Goal: Find specific page/section: Find specific page/section

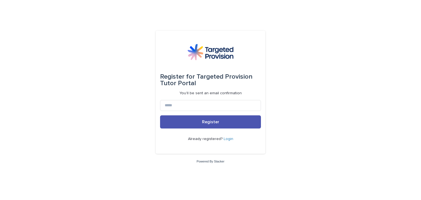
click at [228, 137] on link "Login" at bounding box center [229, 139] width 10 height 4
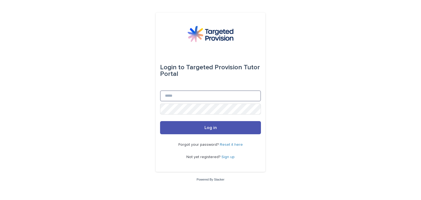
type input "**********"
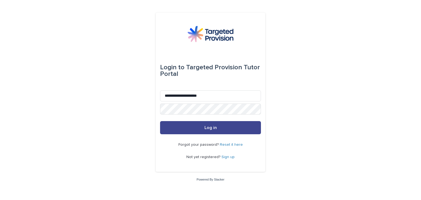
click at [210, 128] on span "Log in" at bounding box center [211, 128] width 12 height 4
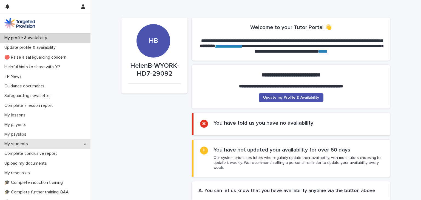
click at [13, 142] on p "My students" at bounding box center [17, 144] width 30 height 5
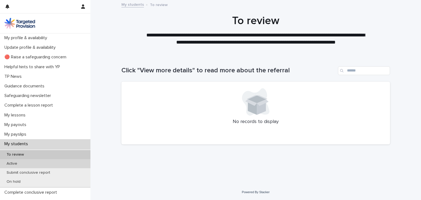
click at [12, 161] on div "Active" at bounding box center [45, 163] width 90 height 9
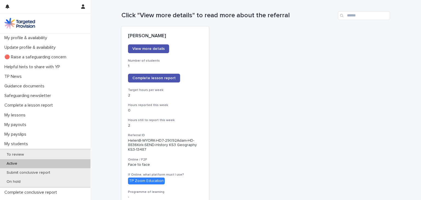
scroll to position [41, 0]
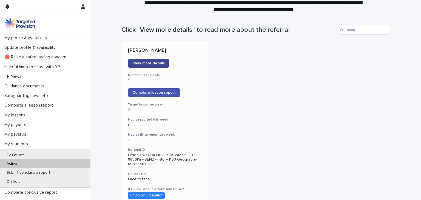
click at [144, 63] on span "View more details" at bounding box center [148, 63] width 32 height 4
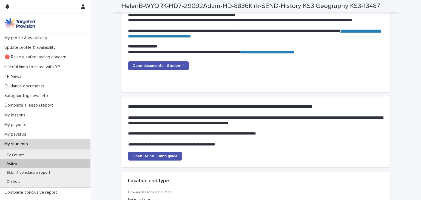
scroll to position [562, 0]
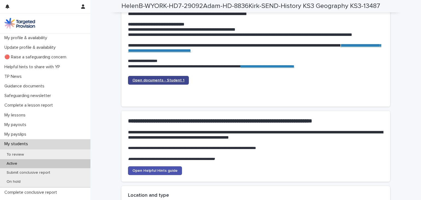
click at [158, 81] on span "Open documents - Student 1" at bounding box center [158, 80] width 52 height 4
